Goal: Information Seeking & Learning: Learn about a topic

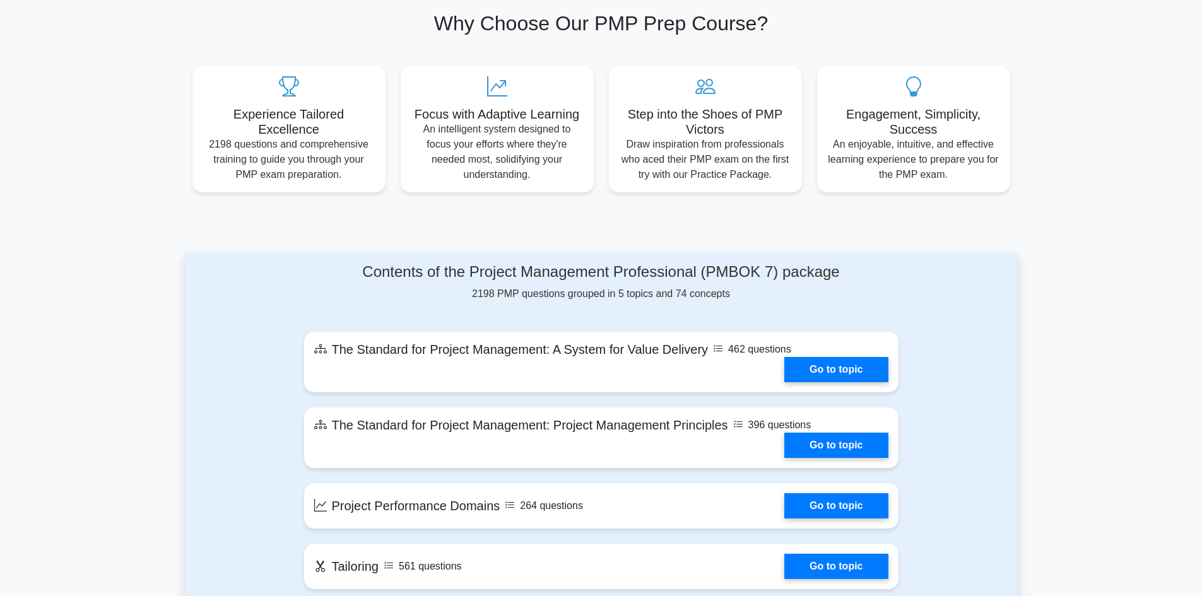
scroll to position [316, 0]
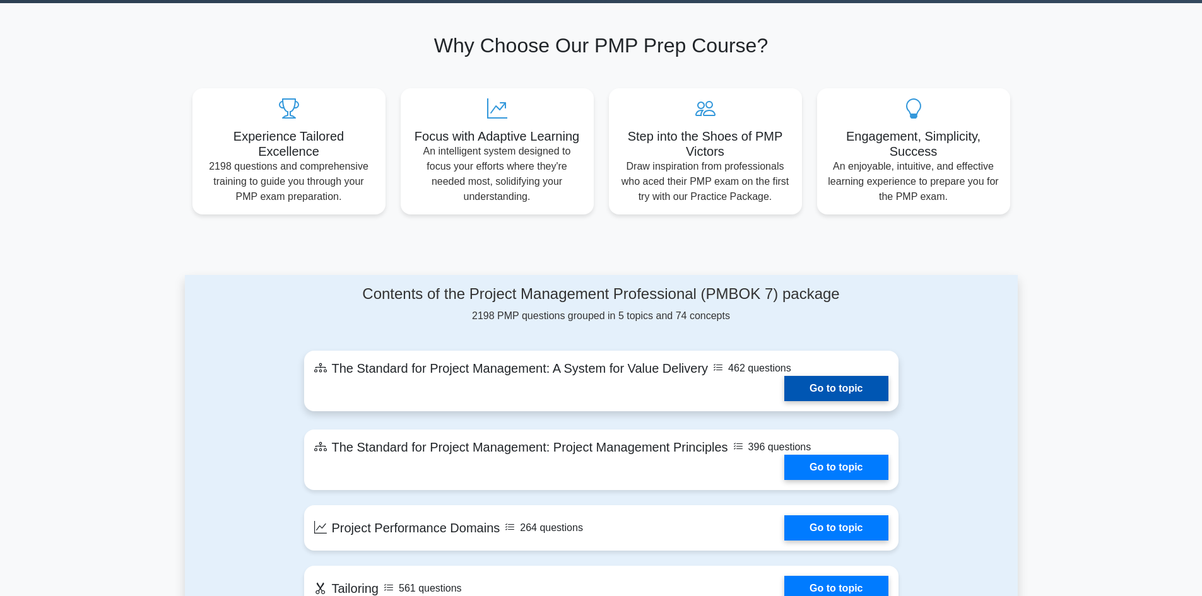
click at [831, 390] on link "Go to topic" at bounding box center [836, 388] width 104 height 25
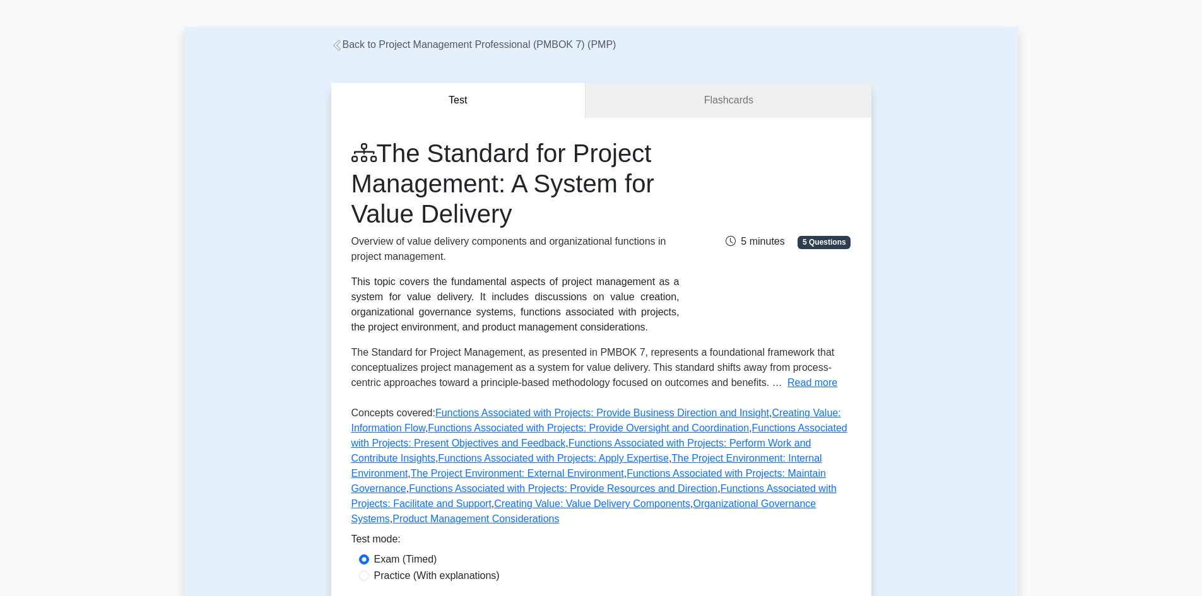
scroll to position [126, 0]
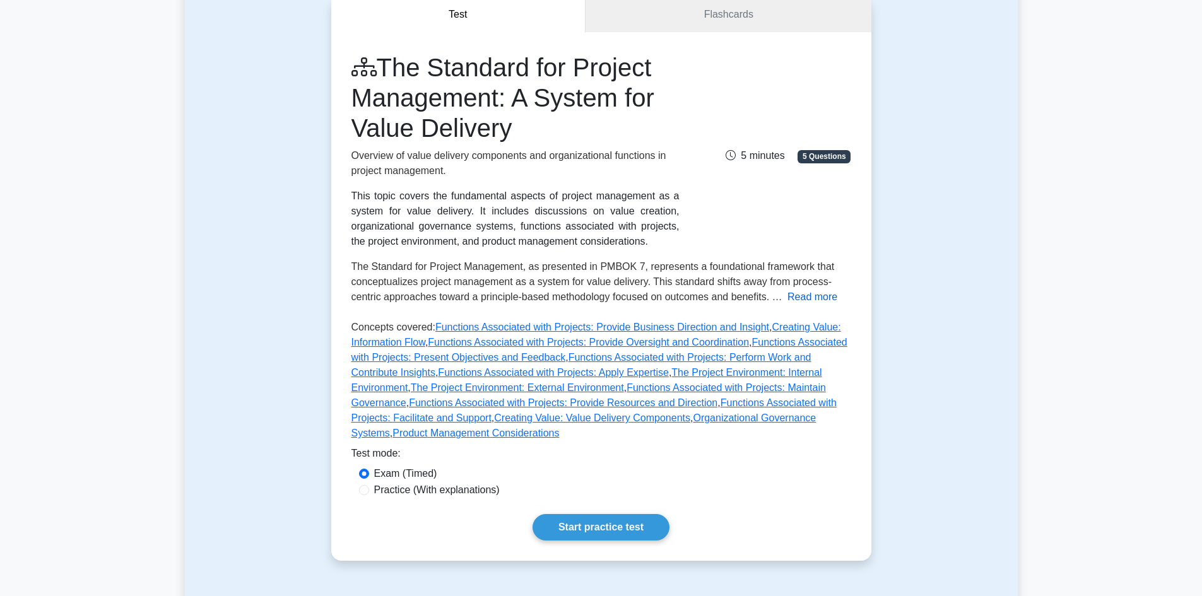
click at [802, 299] on button "Read more" at bounding box center [813, 297] width 50 height 15
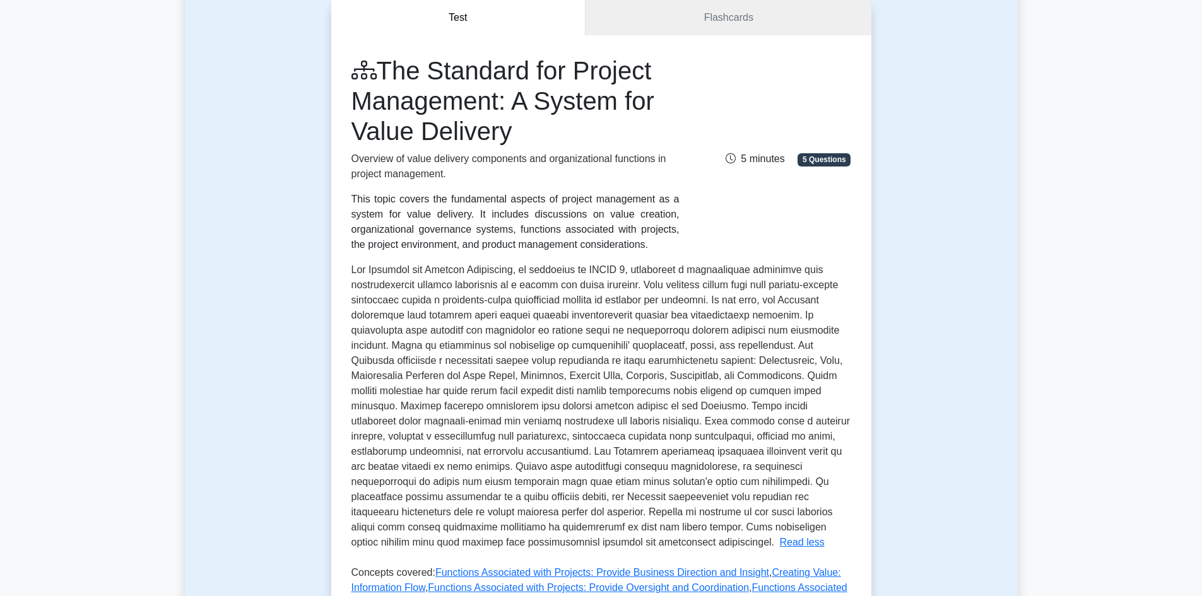
click at [779, 535] on button "Read less" at bounding box center [801, 542] width 45 height 15
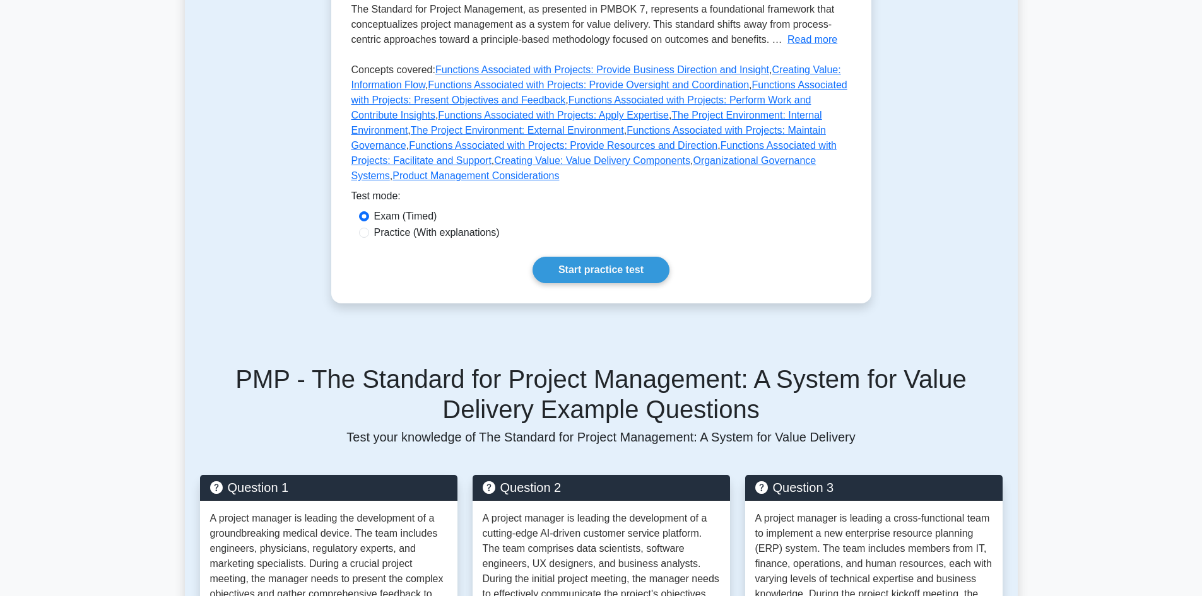
scroll to position [389, 0]
